Goal: Task Accomplishment & Management: Use online tool/utility

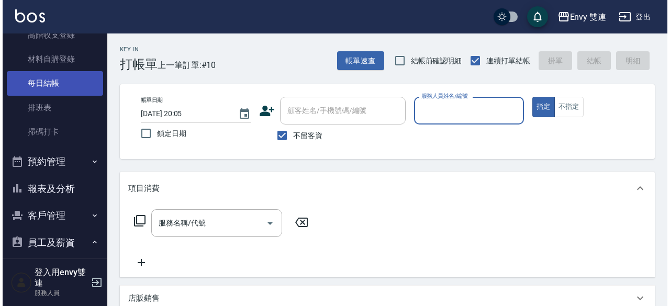
scroll to position [167, 0]
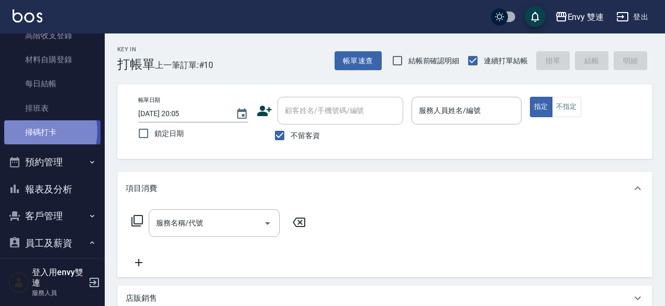
click at [36, 131] on link "掃碼打卡" at bounding box center [52, 132] width 96 height 24
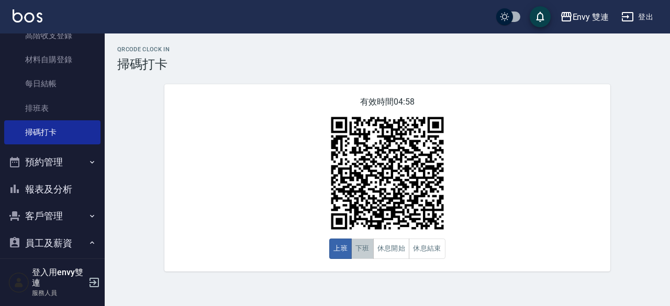
click at [363, 242] on button "下班" at bounding box center [362, 249] width 23 height 20
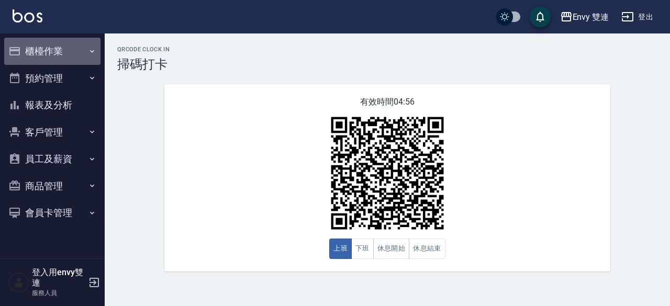
click at [74, 50] on button "櫃檯作業" at bounding box center [52, 51] width 96 height 27
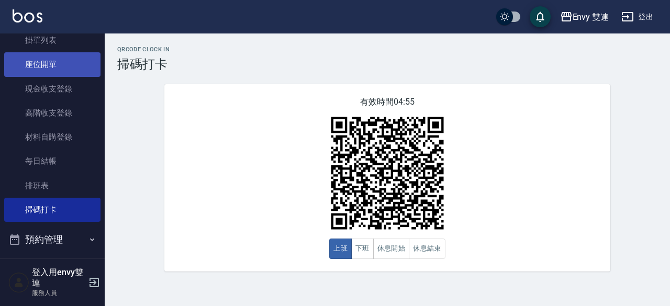
scroll to position [90, 0]
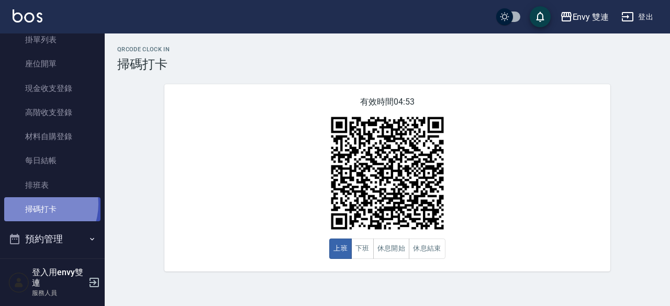
click at [35, 204] on link "掃碼打卡" at bounding box center [52, 209] width 96 height 24
click at [39, 204] on link "掃碼打卡" at bounding box center [52, 209] width 96 height 24
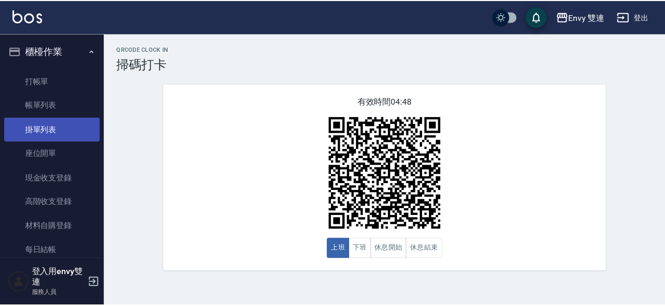
scroll to position [0, 0]
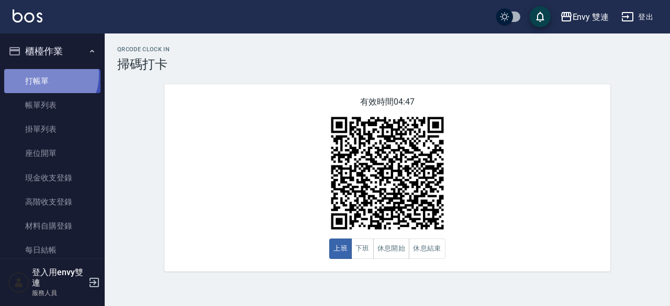
click at [42, 75] on link "打帳單" at bounding box center [52, 81] width 96 height 24
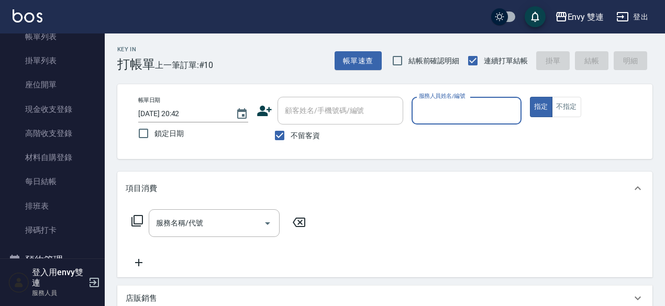
scroll to position [85, 0]
